Goal: Task Accomplishment & Management: Manage account settings

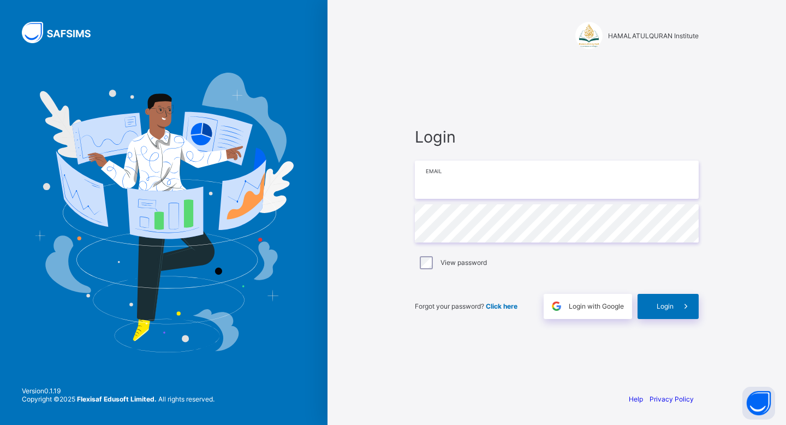
click at [486, 164] on input "email" at bounding box center [557, 179] width 284 height 38
type input "**********"
click at [663, 315] on div "Login" at bounding box center [667, 306] width 61 height 25
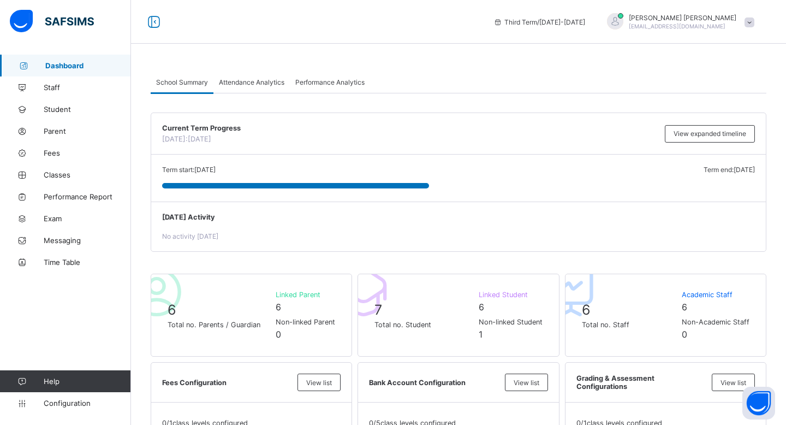
click at [59, 55] on link "Dashboard" at bounding box center [65, 66] width 131 height 22
